Goal: Check status: Check status

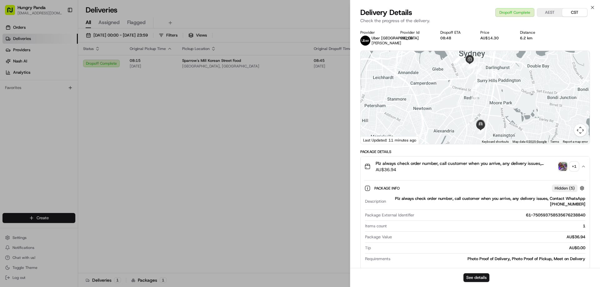
drag, startPoint x: 260, startPoint y: 140, endPoint x: 362, endPoint y: 92, distance: 113.0
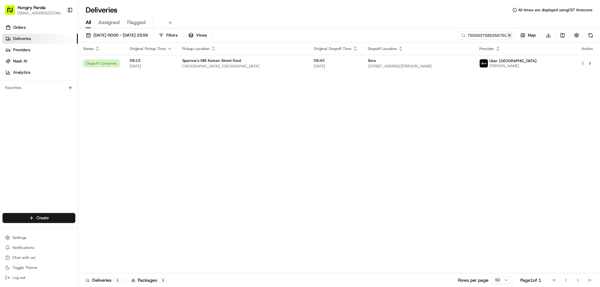
drag, startPoint x: 509, startPoint y: 37, endPoint x: 500, endPoint y: 37, distance: 8.4
click at [509, 37] on button at bounding box center [509, 35] width 6 height 6
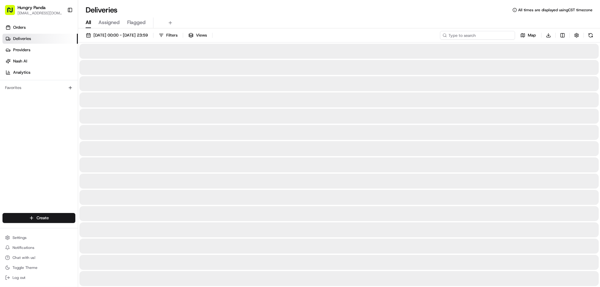
click at [500, 37] on input at bounding box center [477, 35] width 75 height 9
paste input "750593758535676238840"
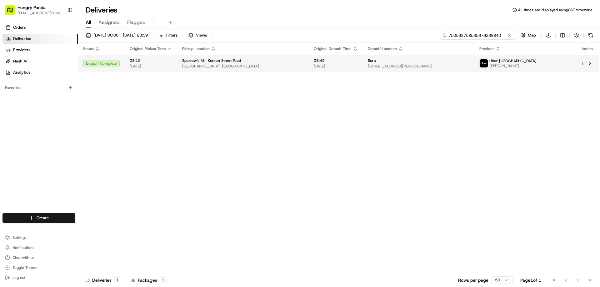
type input "750593758535676238840"
click at [469, 61] on div "Sora" at bounding box center [419, 60] width 102 height 5
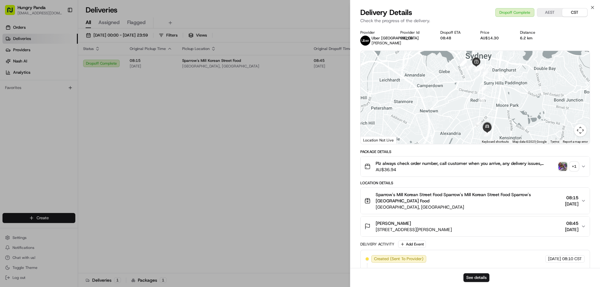
click at [562, 166] on img "button" at bounding box center [563, 166] width 9 height 9
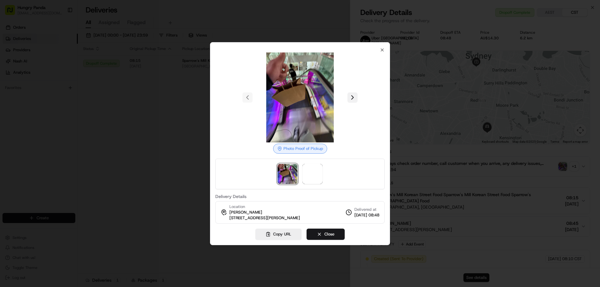
click at [353, 99] on button at bounding box center [353, 98] width 10 height 10
